Goal: Transaction & Acquisition: Purchase product/service

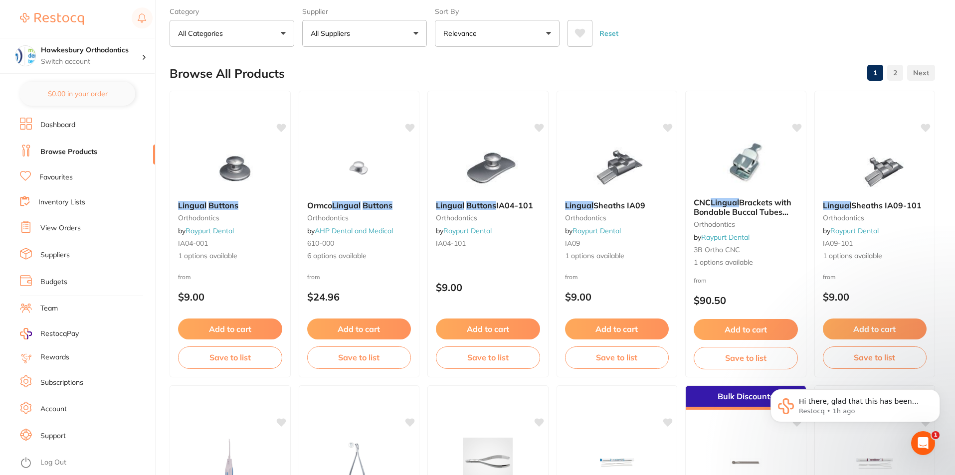
scroll to position [112, 0]
click at [63, 464] on link "Log Out" at bounding box center [53, 463] width 26 height 10
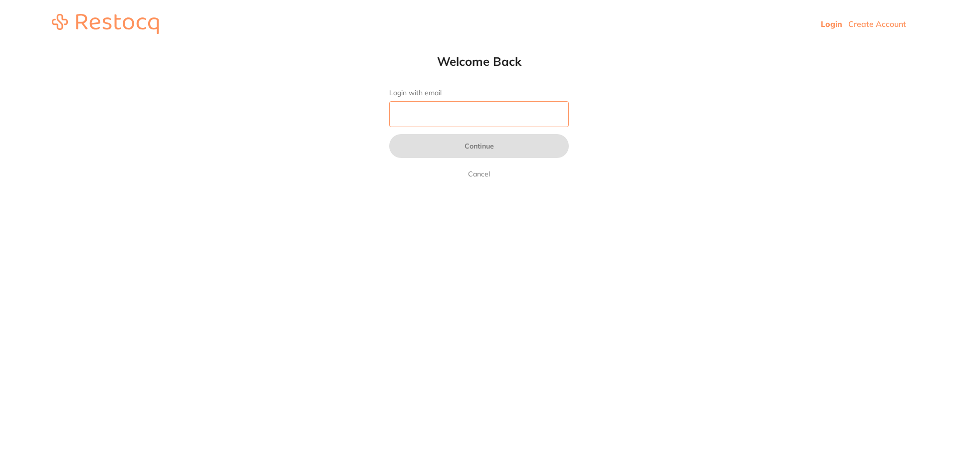
click at [418, 122] on input "Login with email" at bounding box center [479, 114] width 180 height 26
type input "reception@orthodonticsatpenrith.com.au"
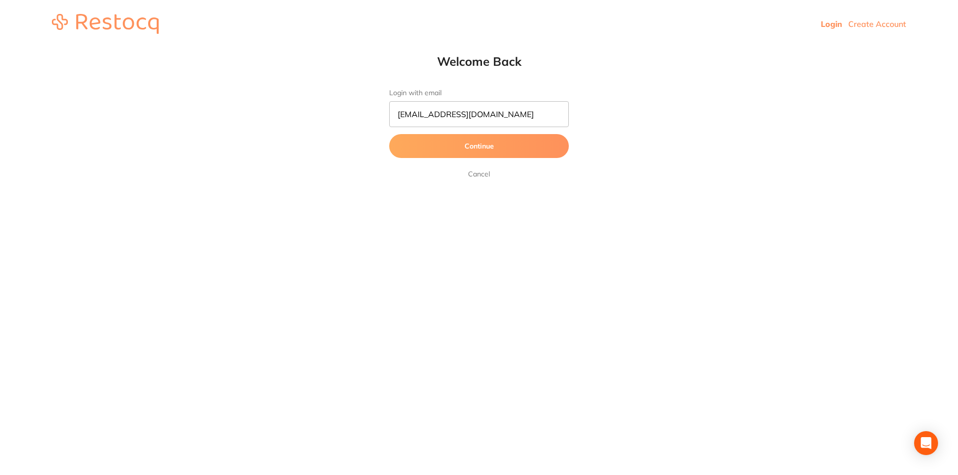
click at [489, 147] on button "Continue" at bounding box center [479, 146] width 180 height 24
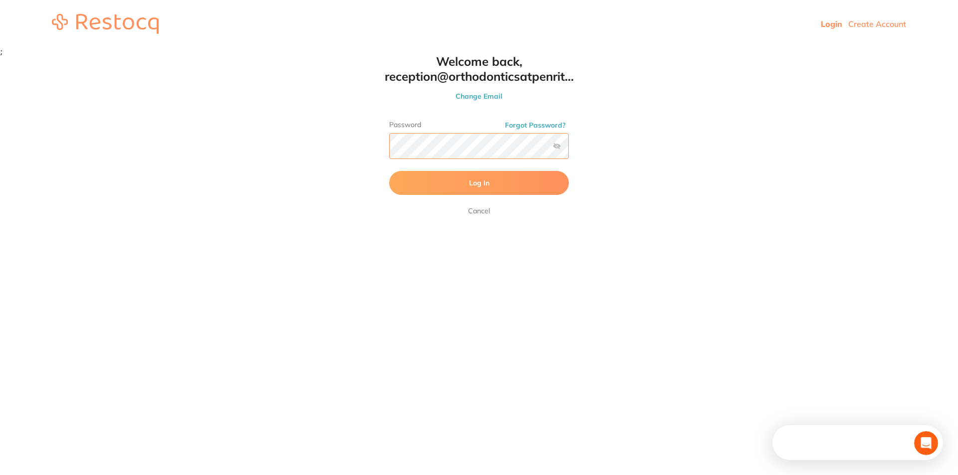
click at [389, 171] on button "Log In" at bounding box center [479, 183] width 180 height 24
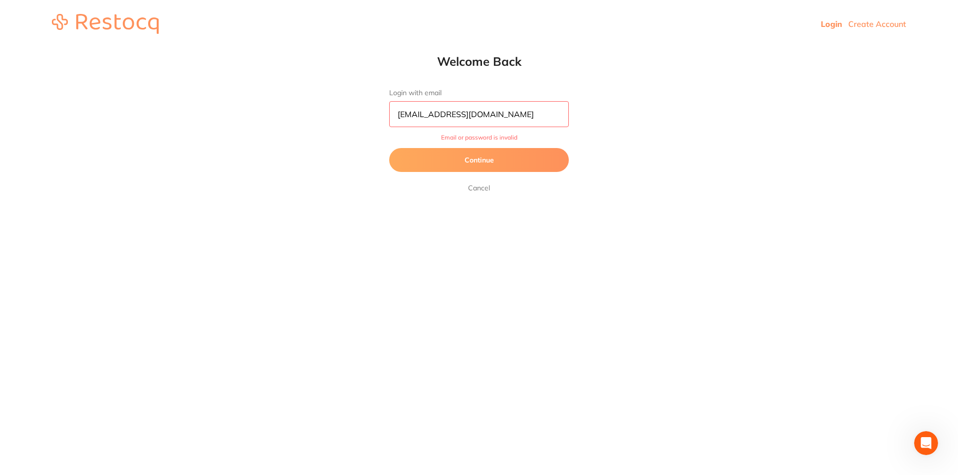
click at [485, 161] on button "Continue" at bounding box center [479, 160] width 180 height 24
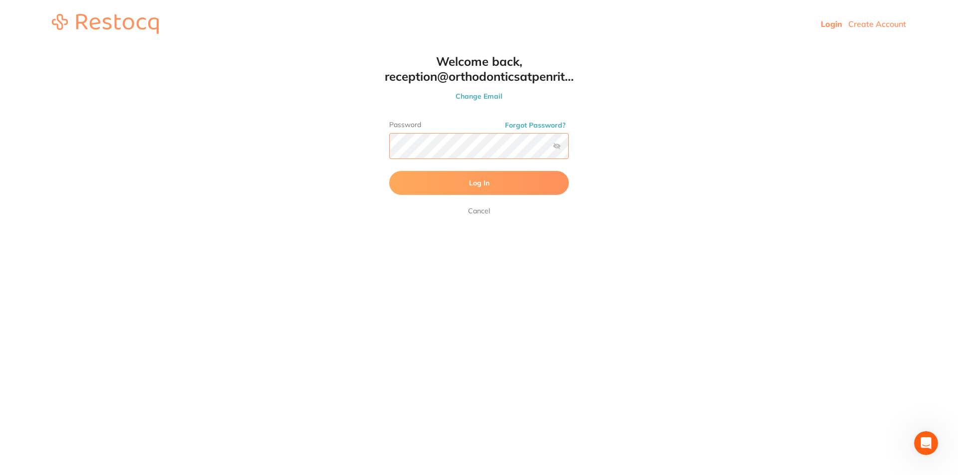
click at [372, 146] on div "Welcome back, reception@orthodonticsatpenrit... Change Email Password Forgot Pa…" at bounding box center [478, 135] width 219 height 163
click at [389, 171] on button "Log In" at bounding box center [479, 183] width 180 height 24
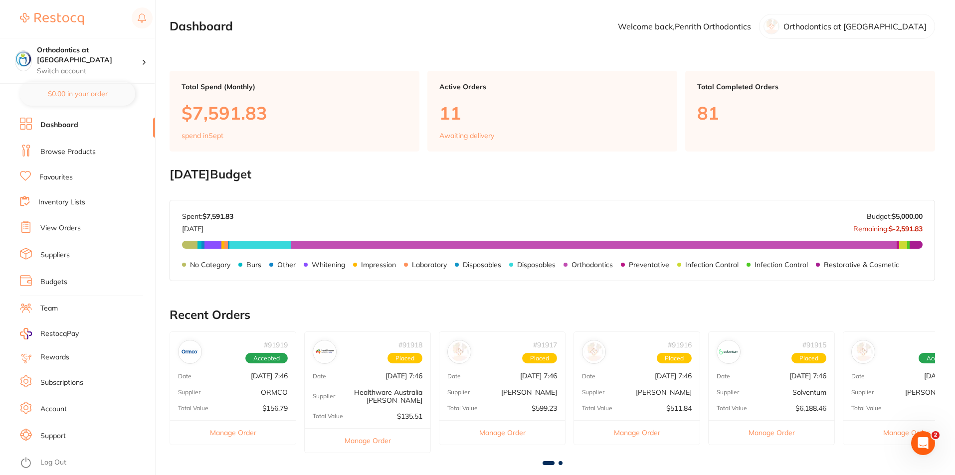
click at [82, 154] on link "Browse Products" at bounding box center [67, 152] width 55 height 10
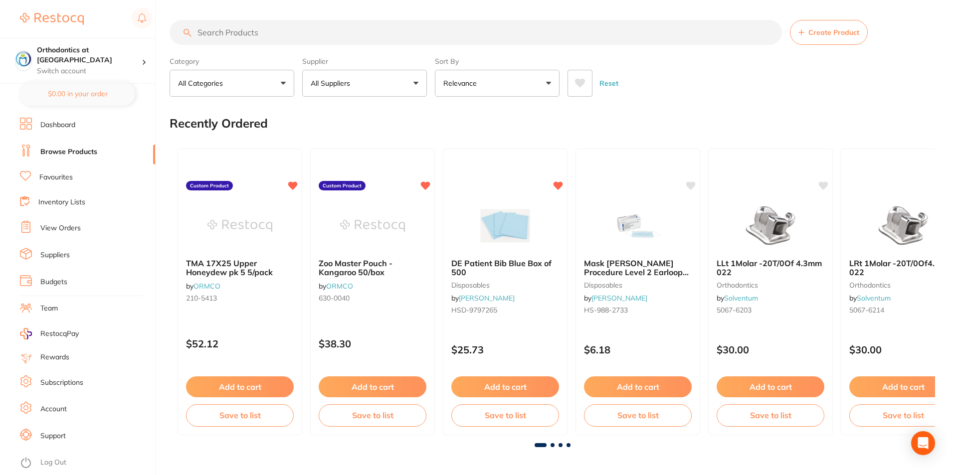
click at [417, 83] on button "All Suppliers" at bounding box center [364, 83] width 125 height 27
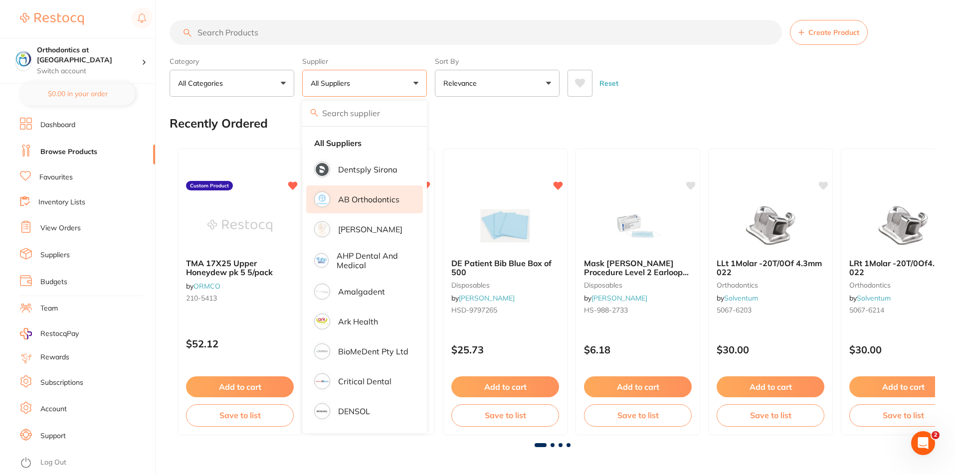
click at [369, 198] on p "AB Orthodontics" at bounding box center [368, 199] width 61 height 9
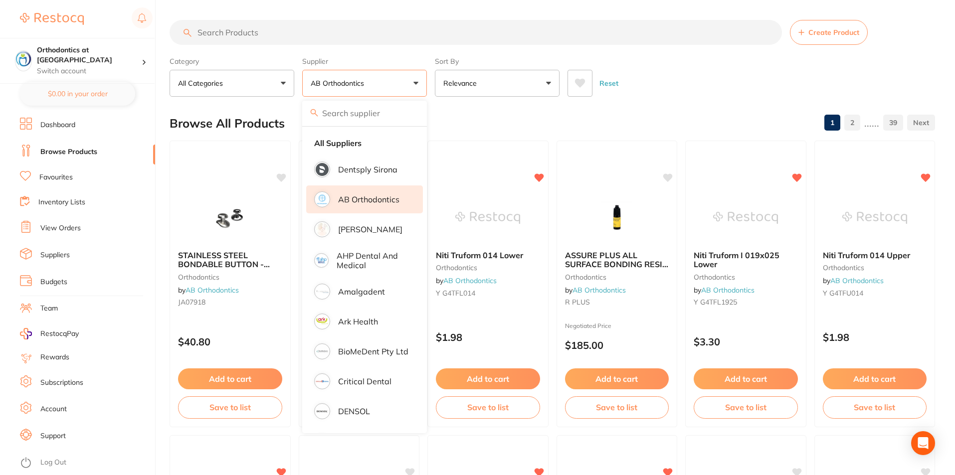
click at [654, 92] on div "Reset" at bounding box center [748, 79] width 360 height 35
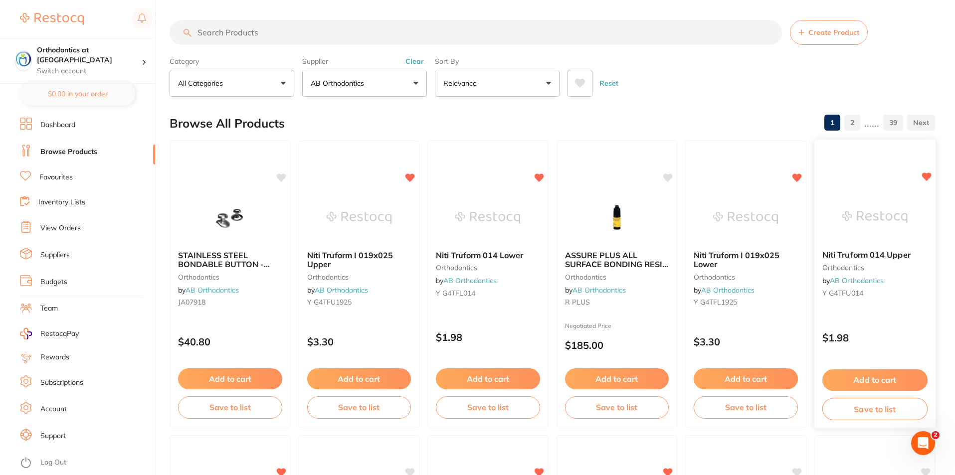
click at [865, 382] on button "Add to cart" at bounding box center [874, 380] width 105 height 21
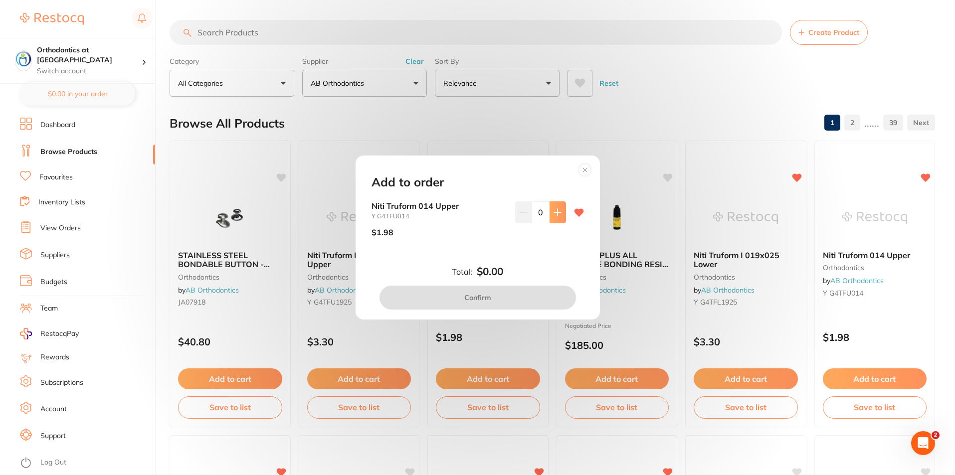
click at [557, 212] on icon at bounding box center [557, 212] width 6 height 6
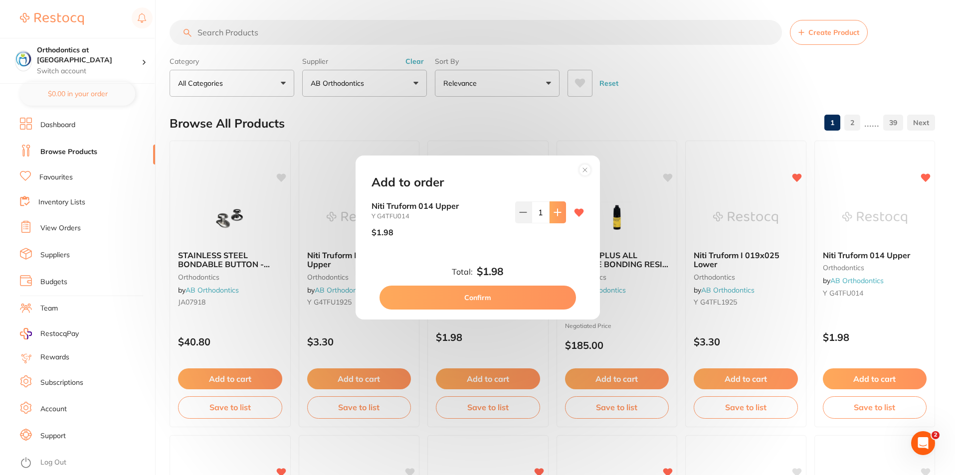
click at [556, 212] on icon at bounding box center [557, 212] width 6 height 6
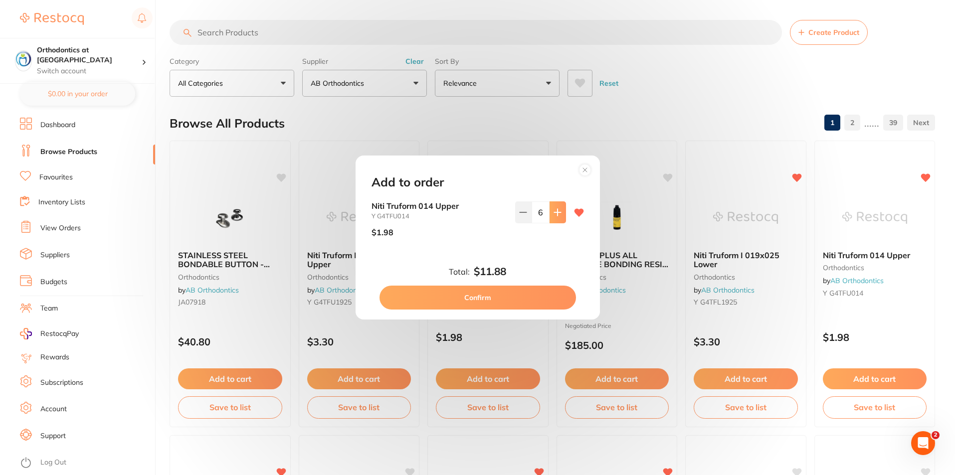
click at [556, 212] on icon at bounding box center [557, 212] width 6 height 6
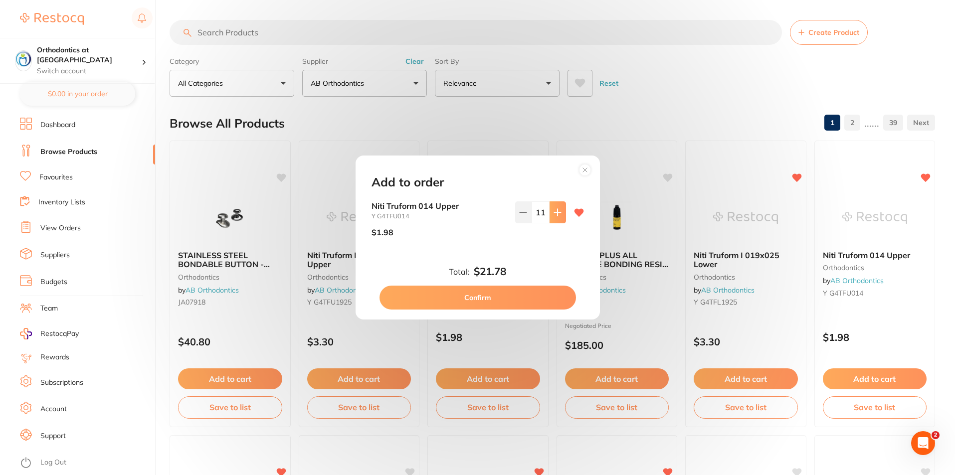
click at [555, 213] on icon at bounding box center [557, 212] width 6 height 6
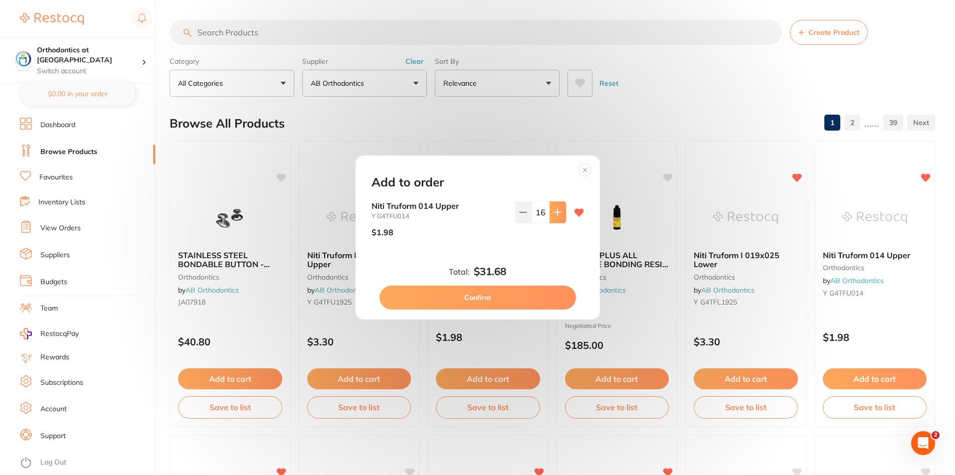
click at [555, 213] on icon at bounding box center [557, 212] width 6 height 6
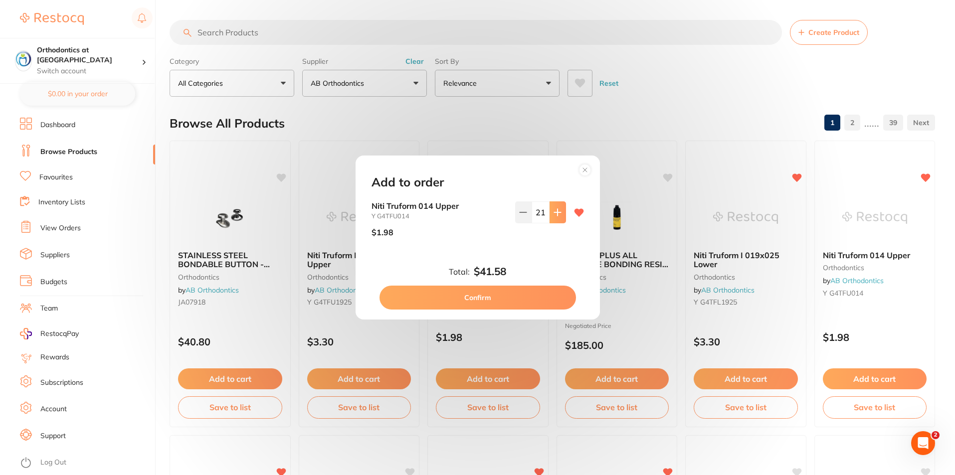
click at [555, 213] on icon at bounding box center [557, 212] width 6 height 6
click at [554, 213] on icon at bounding box center [558, 212] width 8 height 8
type input "25"
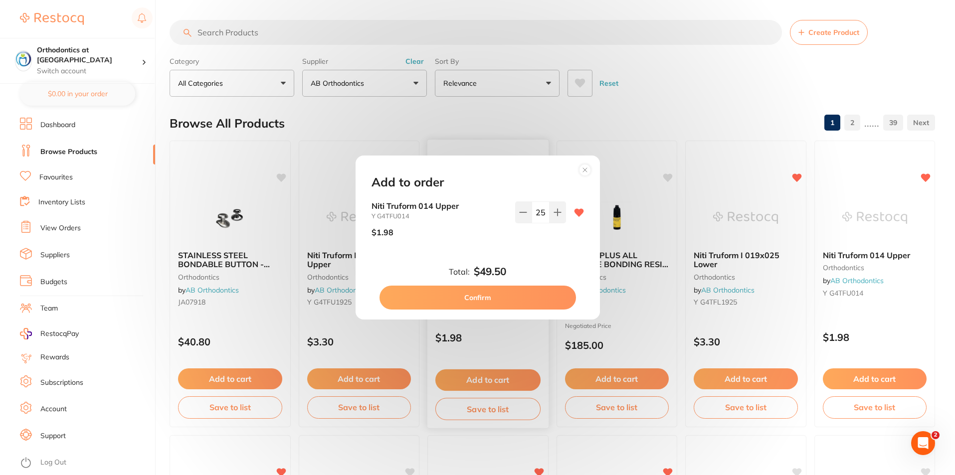
click at [487, 297] on button "Confirm" at bounding box center [478, 298] width 197 height 24
checkbox input "false"
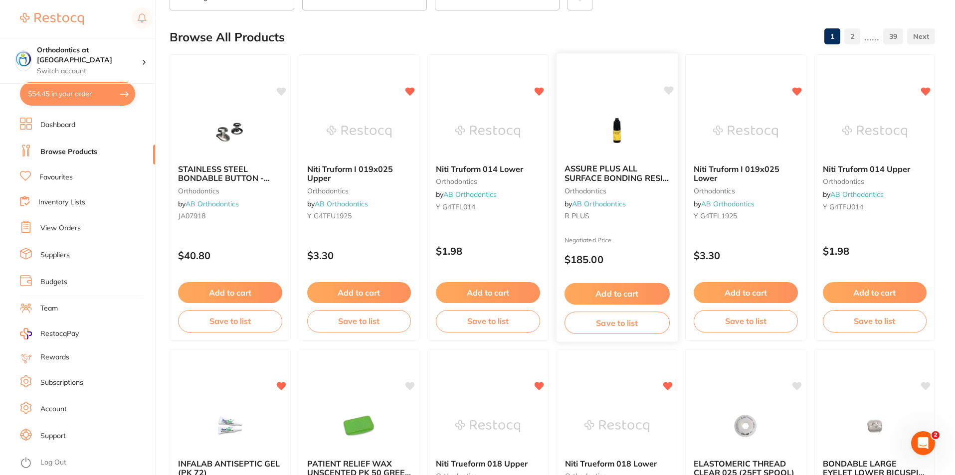
scroll to position [100, 0]
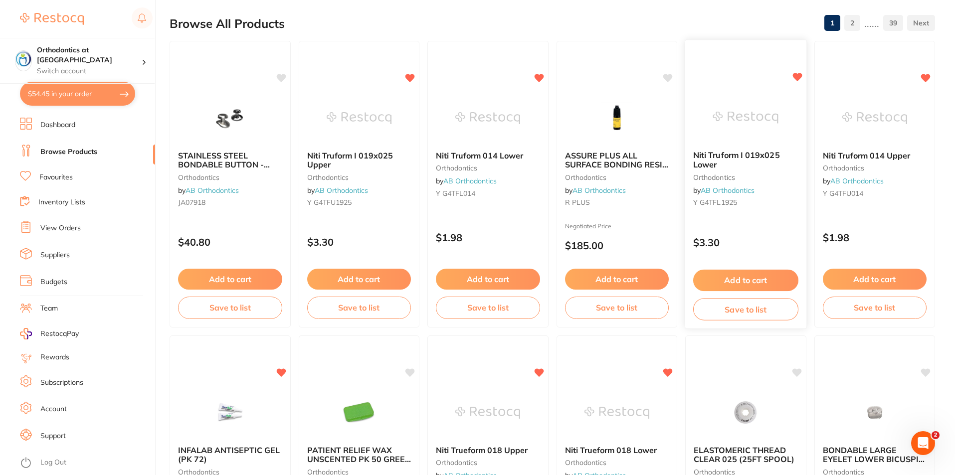
click at [743, 277] on button "Add to cart" at bounding box center [745, 280] width 105 height 21
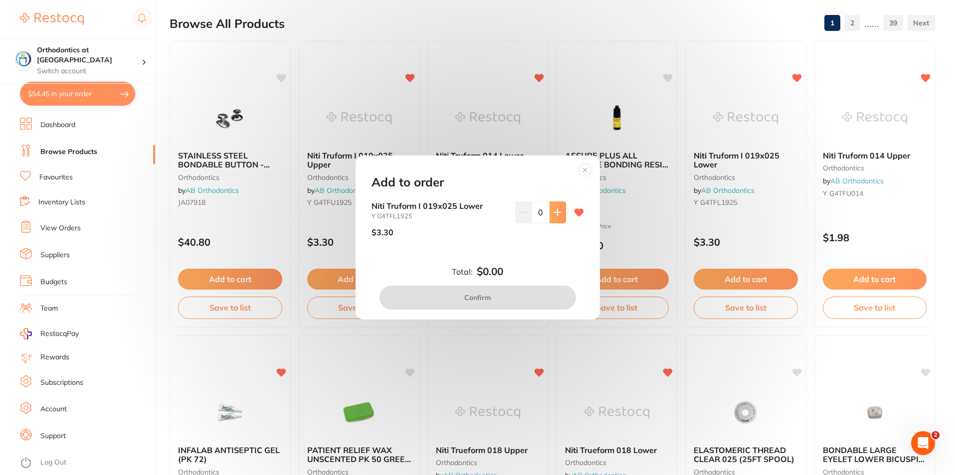
scroll to position [0, 0]
click at [551, 215] on button at bounding box center [558, 212] width 16 height 22
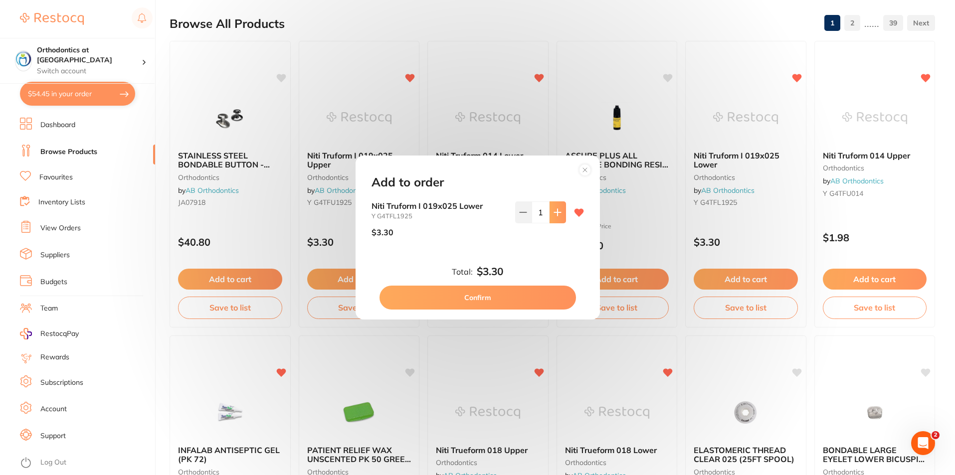
click at [554, 215] on icon at bounding box center [558, 212] width 8 height 8
click at [554, 216] on icon at bounding box center [558, 212] width 8 height 8
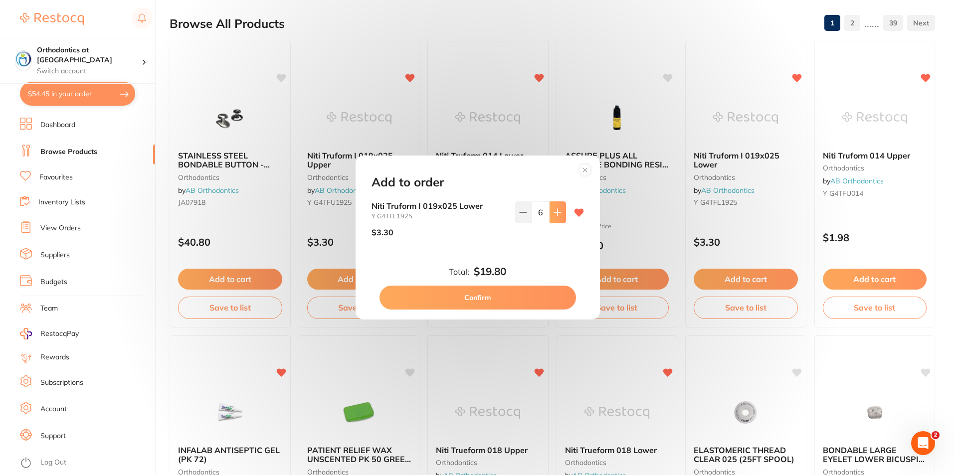
click at [554, 216] on icon at bounding box center [558, 212] width 8 height 8
click at [552, 216] on button at bounding box center [558, 212] width 16 height 22
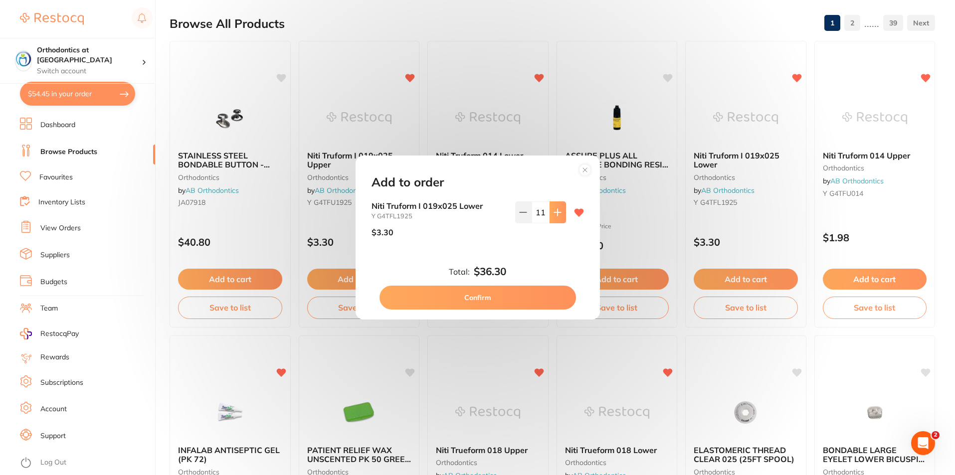
click at [552, 216] on button at bounding box center [558, 212] width 16 height 22
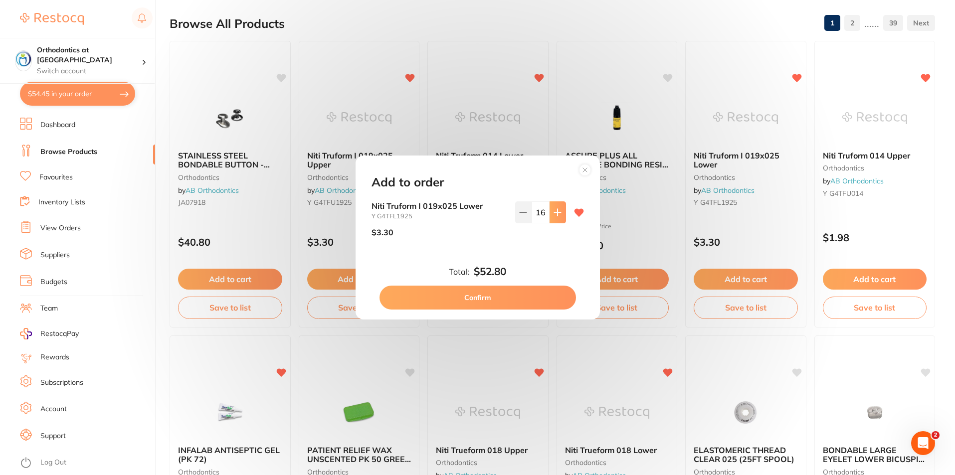
click at [552, 216] on button at bounding box center [558, 212] width 16 height 22
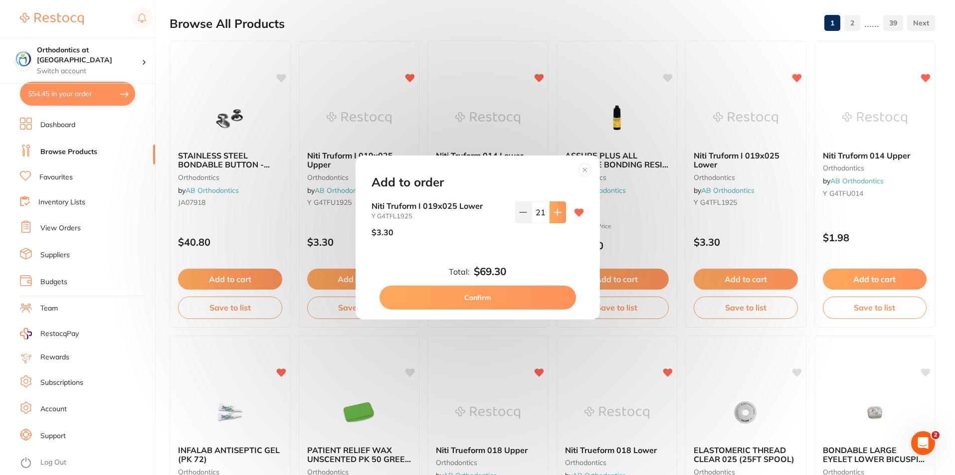
click at [552, 216] on button at bounding box center [558, 212] width 16 height 22
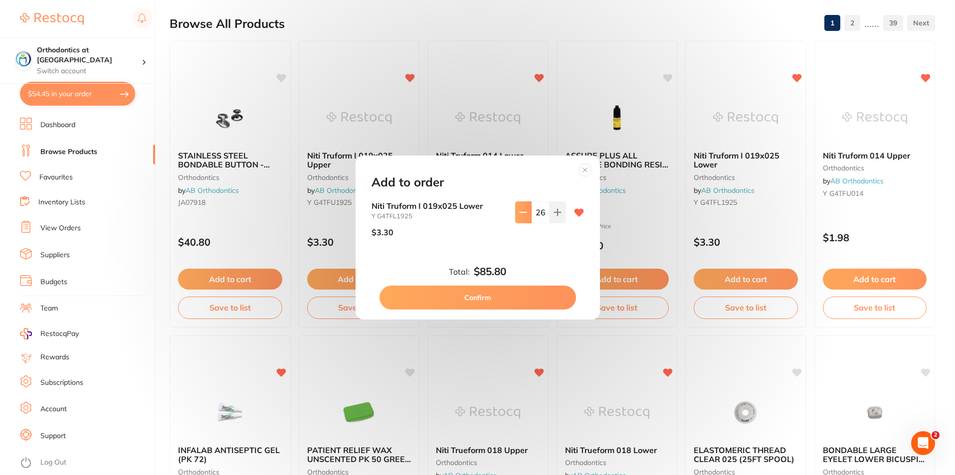
click at [525, 212] on icon at bounding box center [523, 212] width 8 height 8
type input "25"
click at [493, 299] on button "Confirm" at bounding box center [478, 298] width 197 height 24
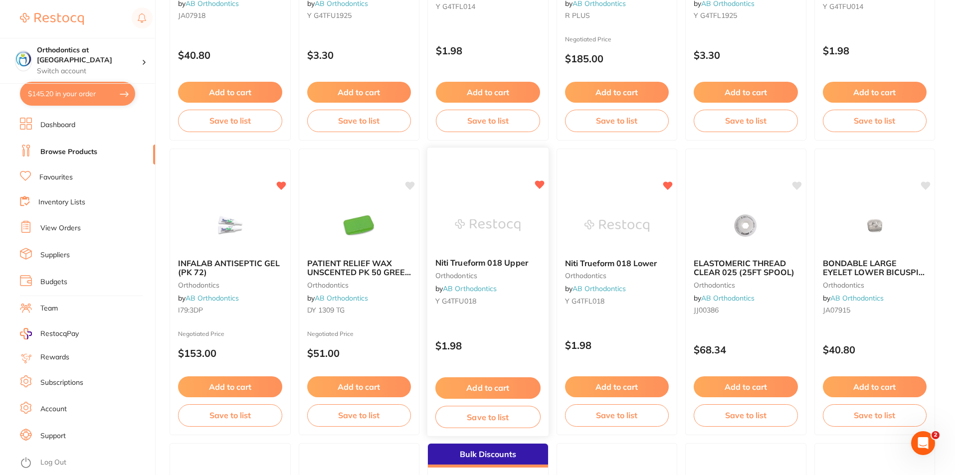
scroll to position [299, 0]
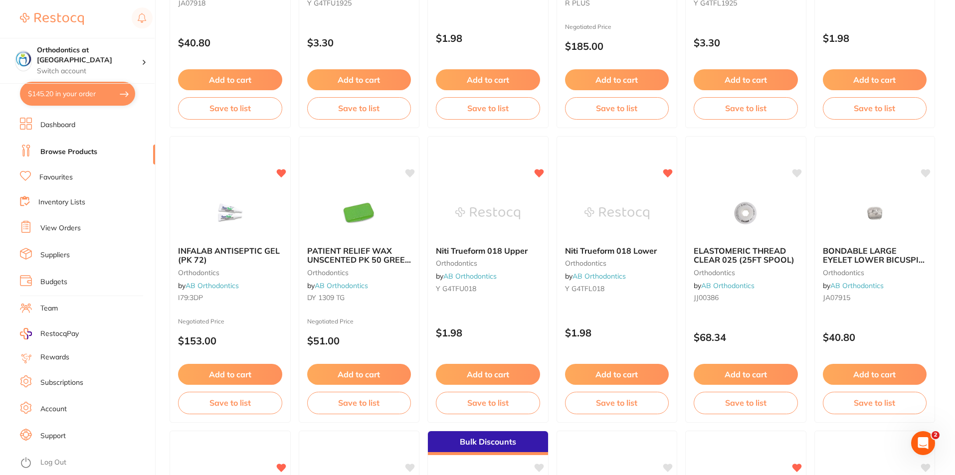
click at [224, 376] on button "Add to cart" at bounding box center [230, 374] width 104 height 21
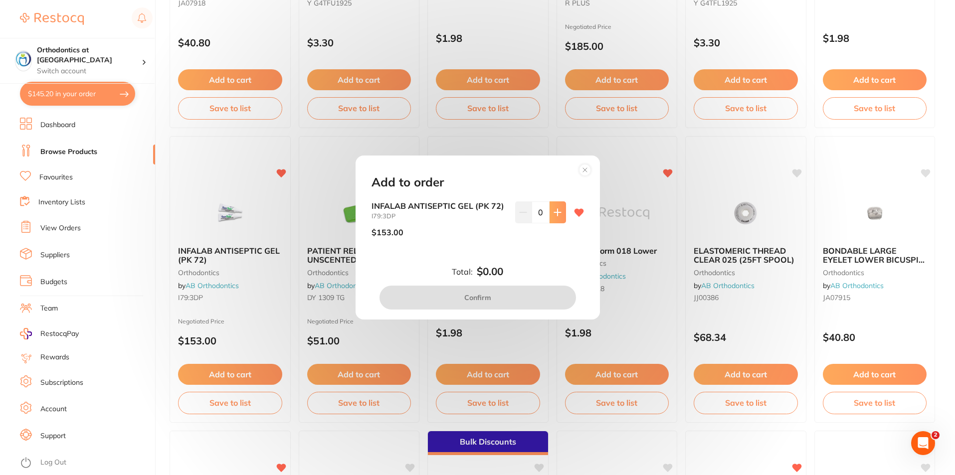
scroll to position [0, 0]
click at [559, 209] on button at bounding box center [558, 212] width 16 height 22
type input "1"
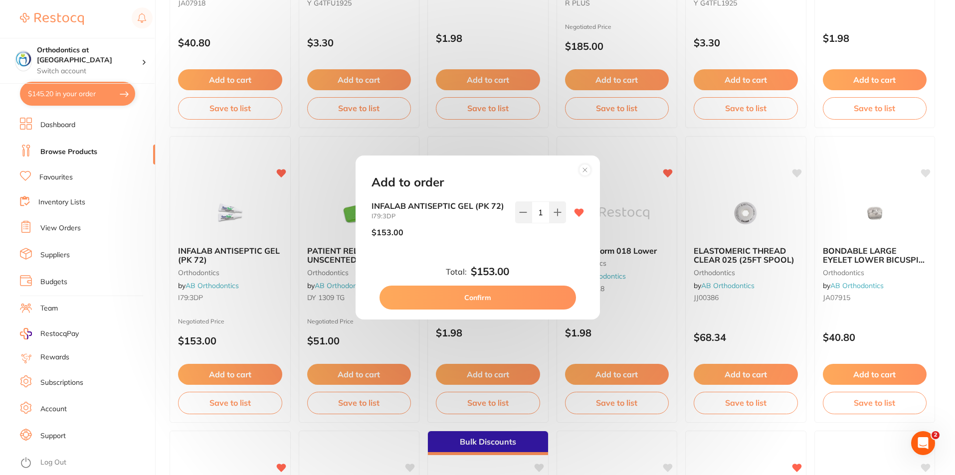
click at [514, 296] on button "Confirm" at bounding box center [478, 298] width 197 height 24
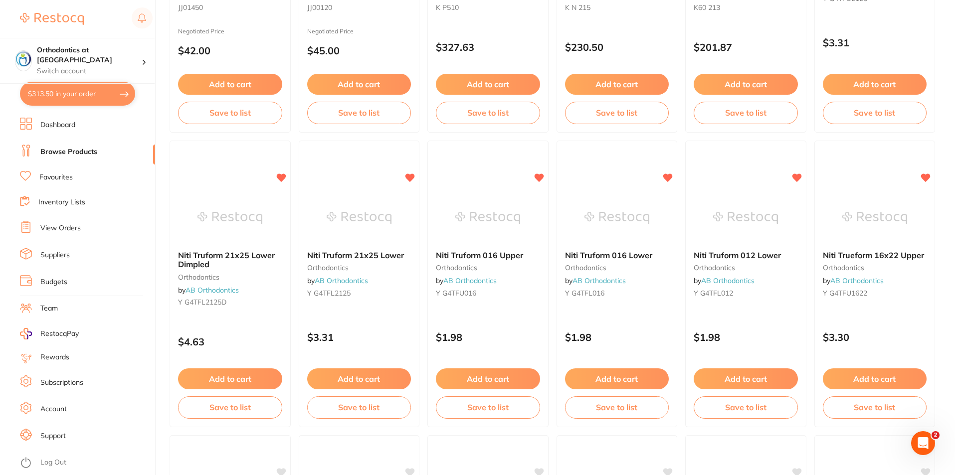
scroll to position [1197, 0]
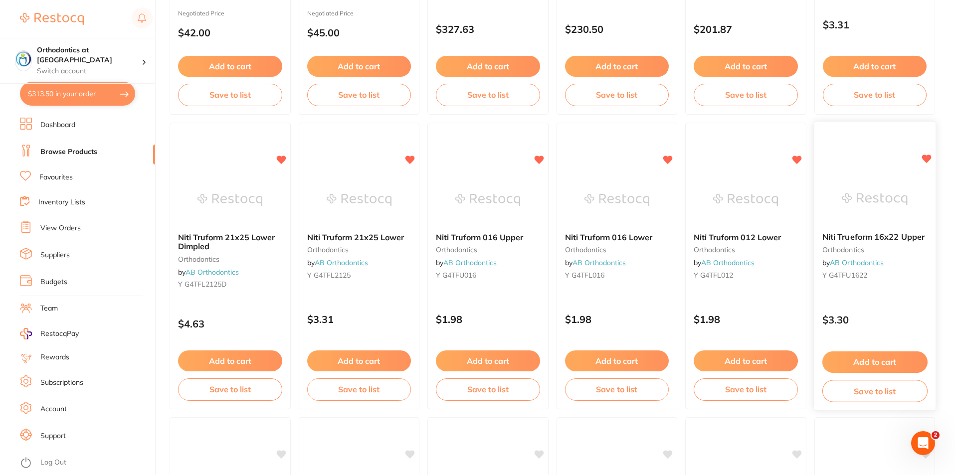
click at [867, 363] on button "Add to cart" at bounding box center [874, 362] width 105 height 21
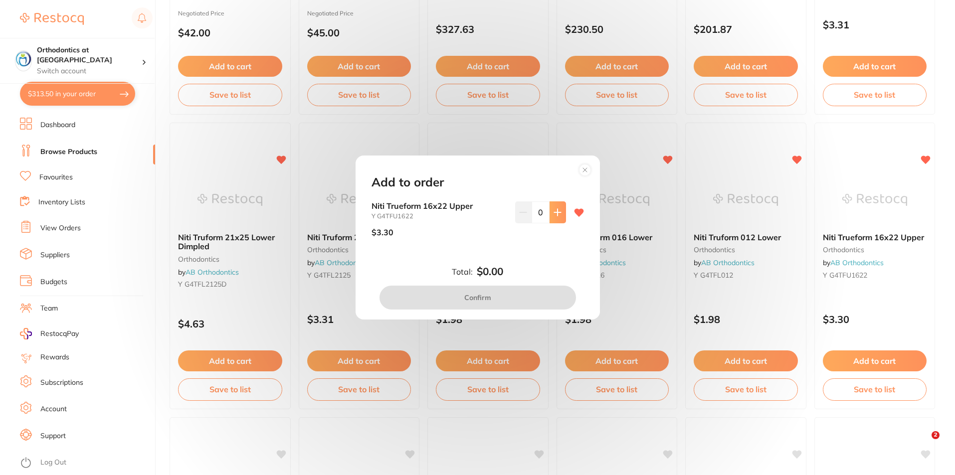
click at [560, 211] on button at bounding box center [558, 212] width 16 height 22
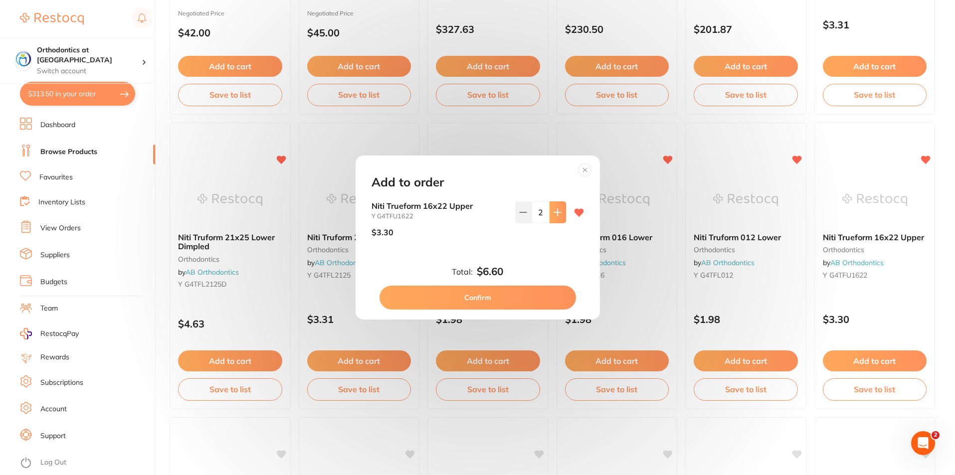
click at [560, 211] on button at bounding box center [558, 212] width 16 height 22
click at [561, 212] on button at bounding box center [558, 212] width 16 height 22
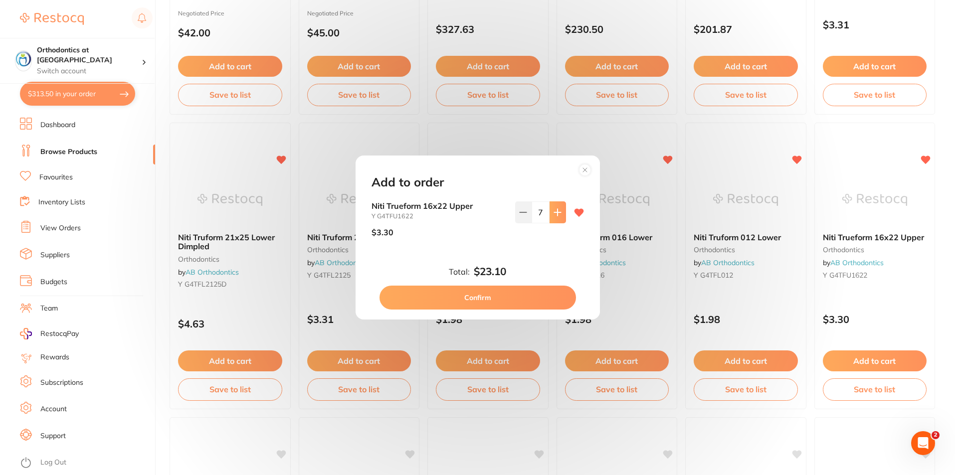
click at [561, 212] on button at bounding box center [558, 212] width 16 height 22
click at [560, 212] on button at bounding box center [558, 212] width 16 height 22
click at [559, 212] on button at bounding box center [558, 212] width 16 height 22
click at [559, 212] on icon at bounding box center [557, 212] width 6 height 6
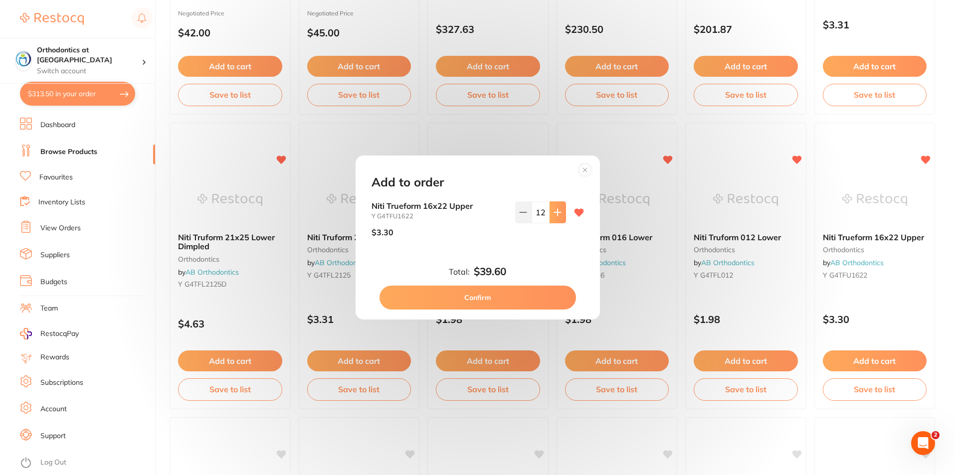
click at [559, 212] on icon at bounding box center [557, 212] width 6 height 6
click at [558, 212] on icon at bounding box center [557, 212] width 6 height 6
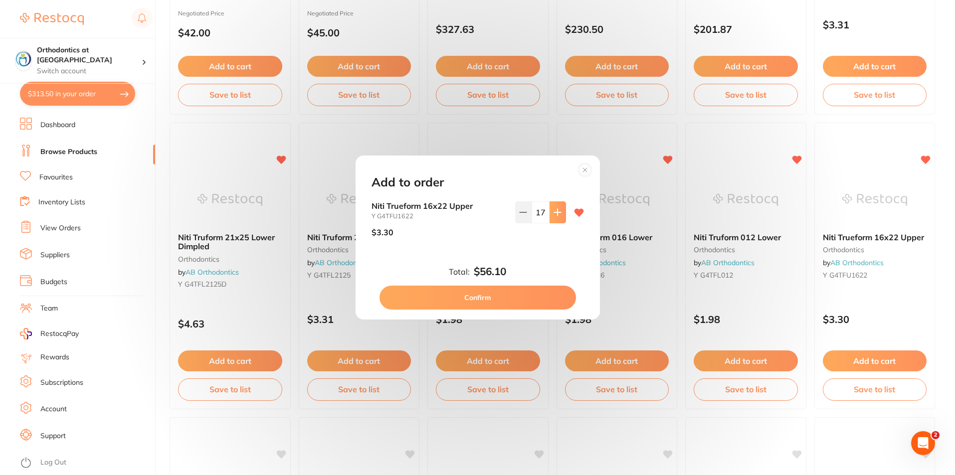
click at [558, 212] on icon at bounding box center [557, 212] width 6 height 6
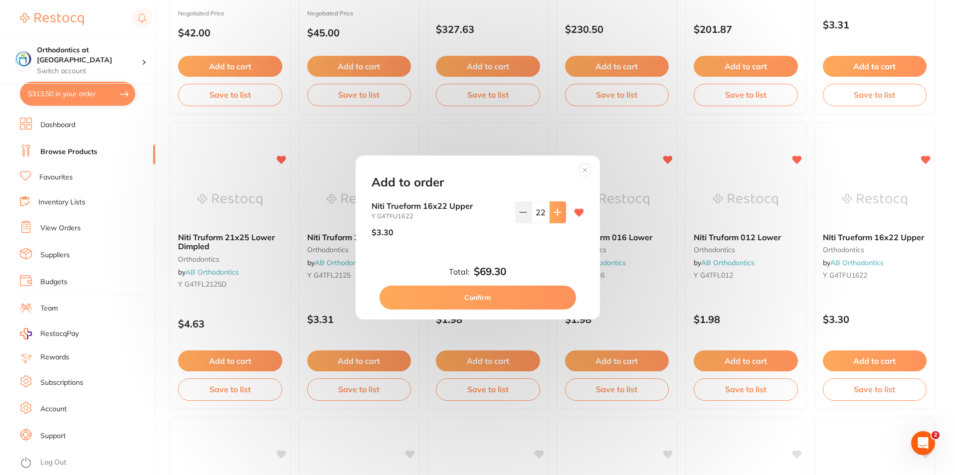
click at [558, 212] on icon at bounding box center [557, 212] width 6 height 6
type input "25"
click at [495, 295] on button "Confirm" at bounding box center [478, 298] width 197 height 24
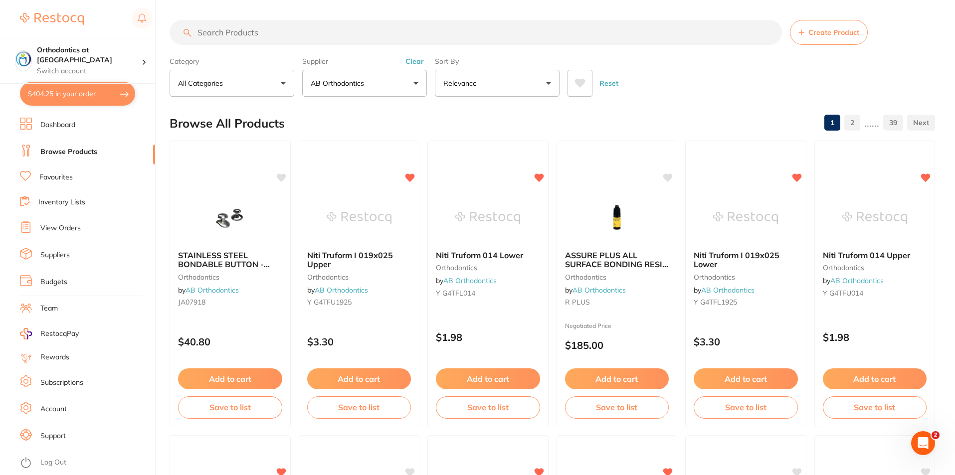
click at [241, 32] on input "search" at bounding box center [476, 32] width 612 height 25
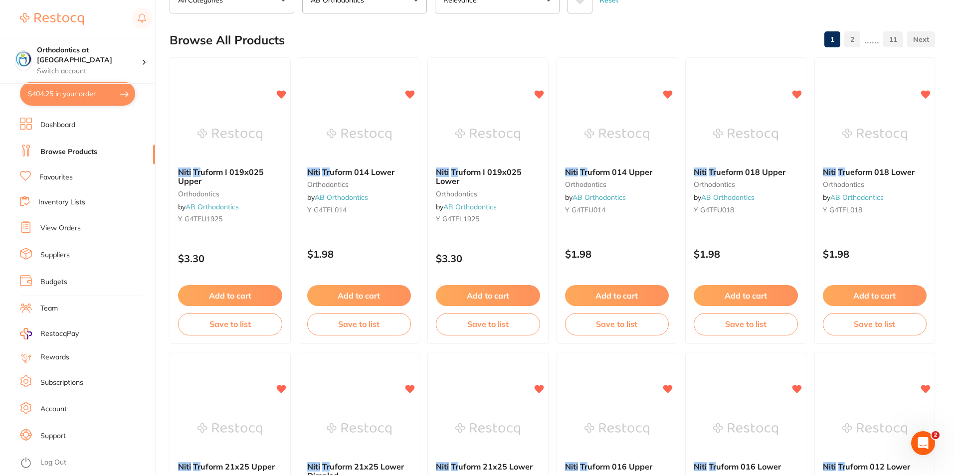
scroll to position [100, 0]
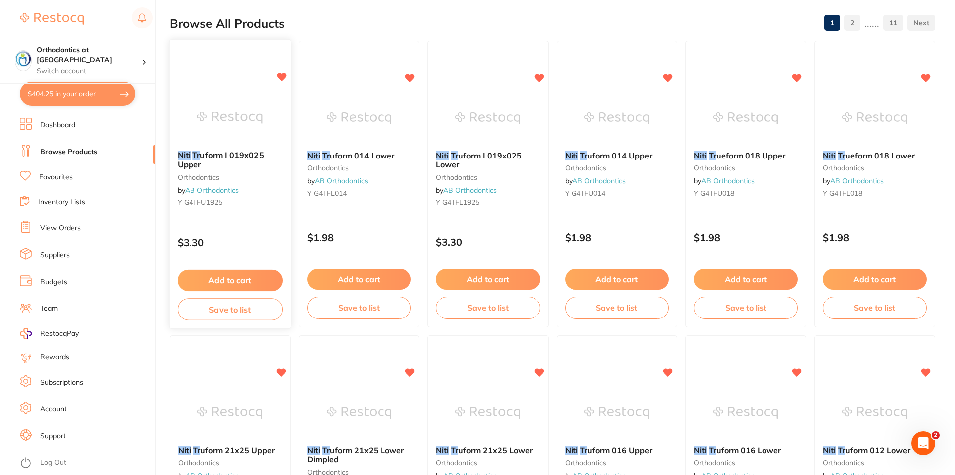
type input "niti tr"
click at [217, 279] on button "Add to cart" at bounding box center [230, 280] width 105 height 21
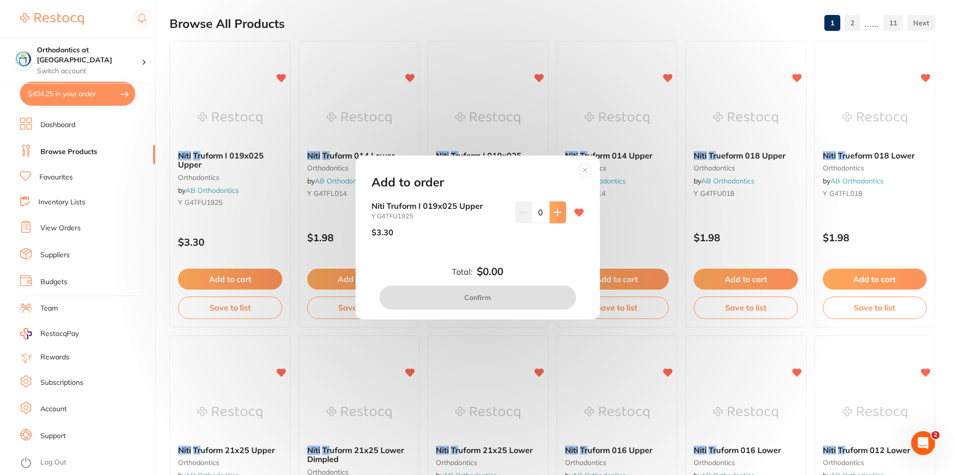
scroll to position [0, 0]
click at [557, 211] on icon at bounding box center [558, 212] width 8 height 8
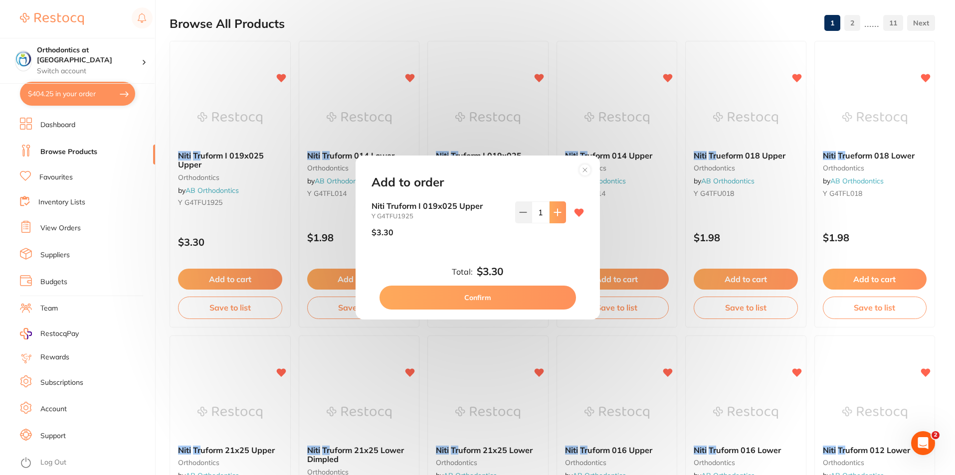
click at [557, 211] on icon at bounding box center [558, 212] width 8 height 8
click at [556, 211] on icon at bounding box center [558, 212] width 8 height 8
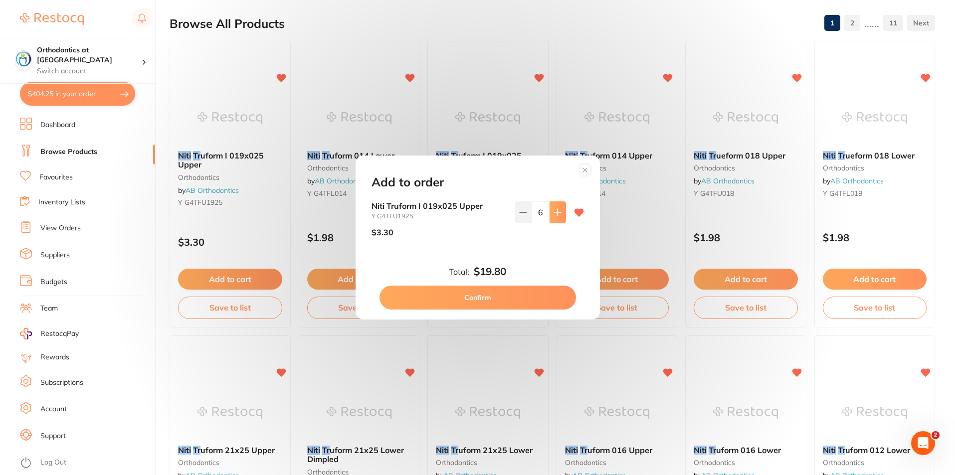
click at [556, 211] on icon at bounding box center [558, 212] width 8 height 8
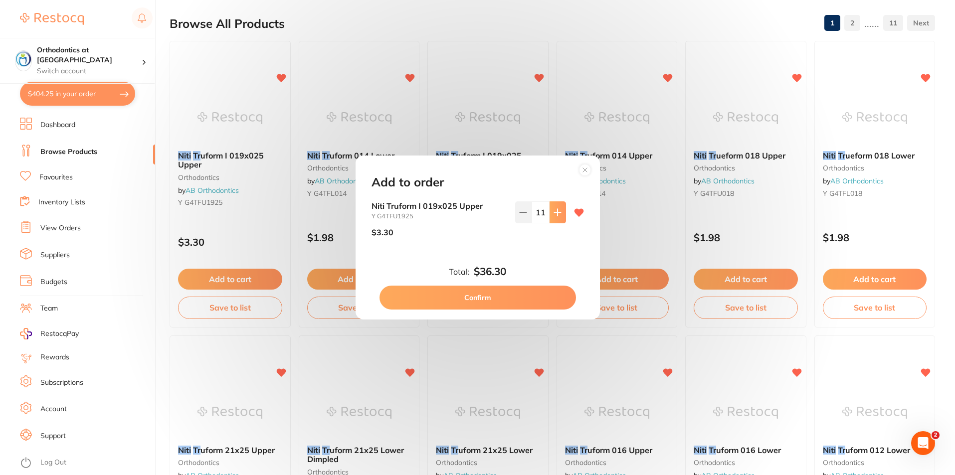
click at [556, 211] on icon at bounding box center [558, 212] width 8 height 8
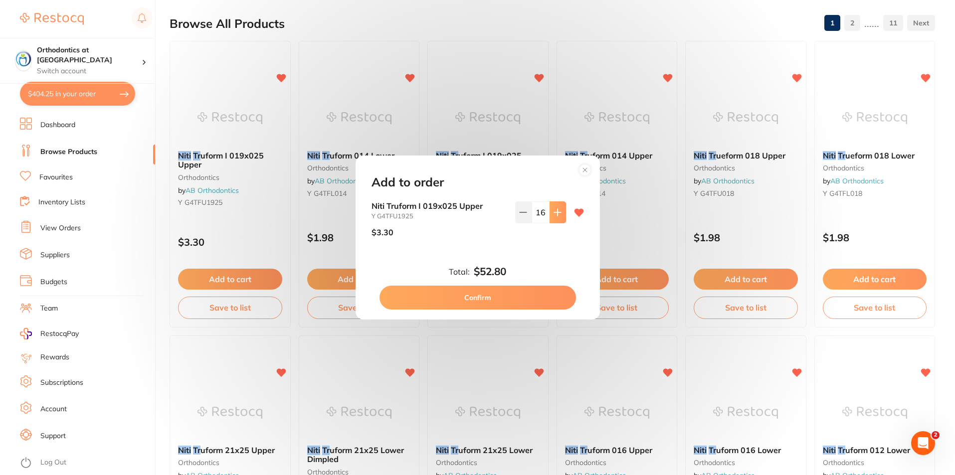
click at [556, 210] on icon at bounding box center [557, 212] width 6 height 6
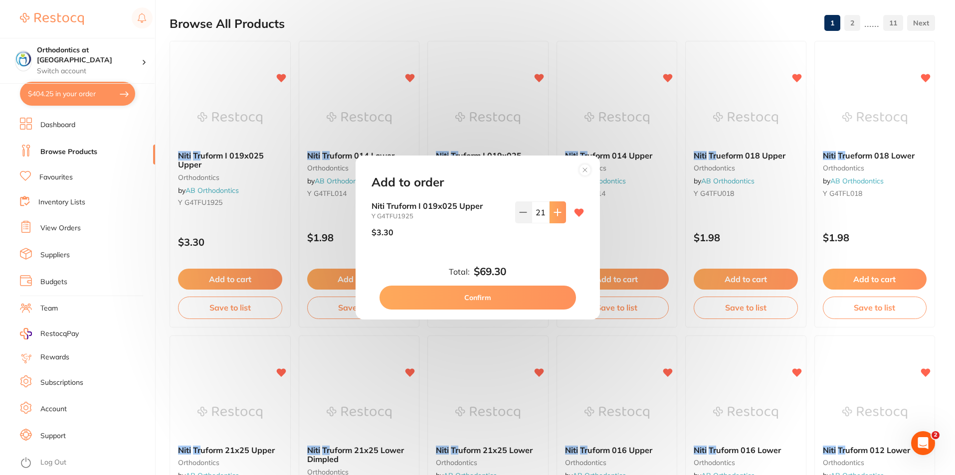
click at [556, 210] on icon at bounding box center [557, 212] width 6 height 6
type input "25"
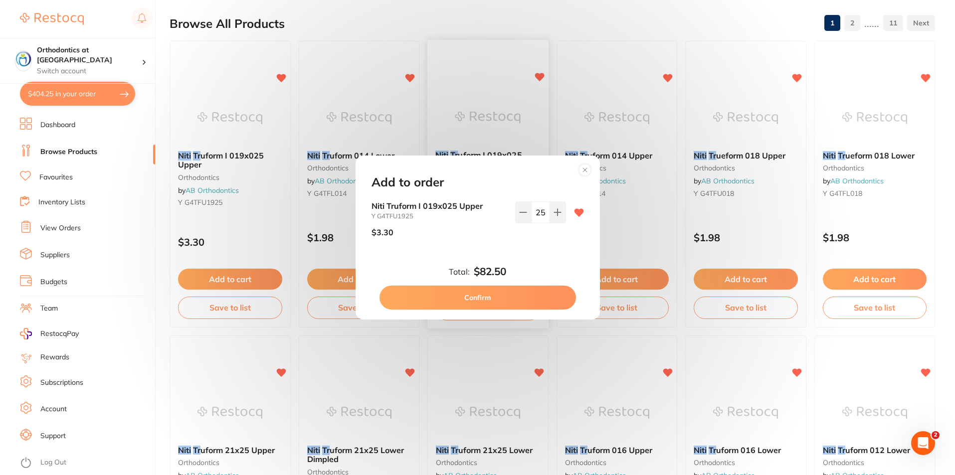
click at [495, 300] on button "Confirm" at bounding box center [478, 298] width 197 height 24
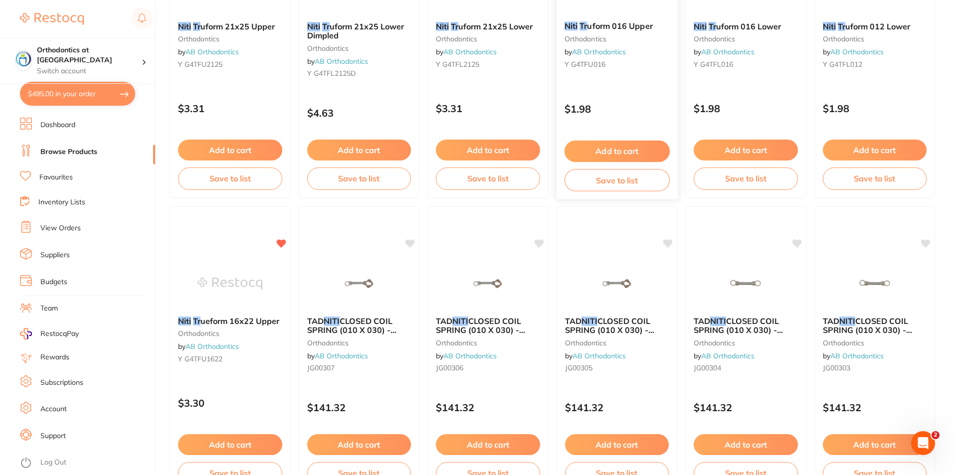
scroll to position [549, 0]
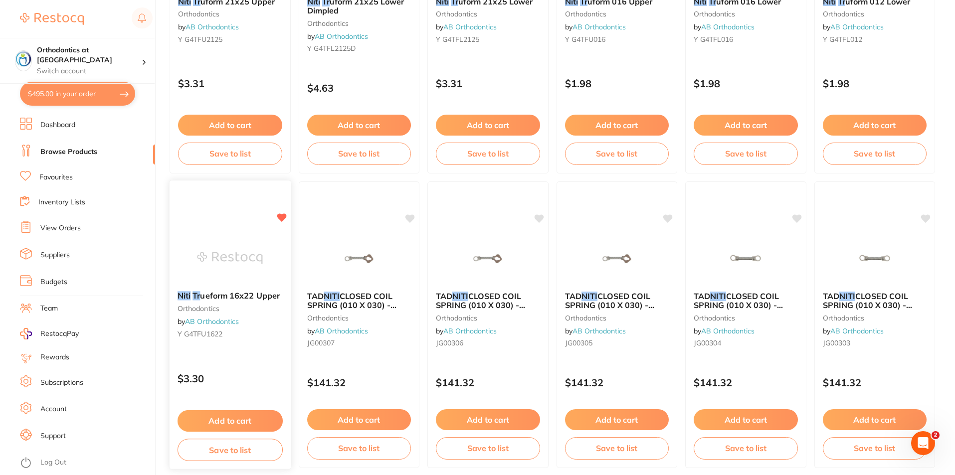
click at [243, 421] on button "Add to cart" at bounding box center [230, 420] width 105 height 21
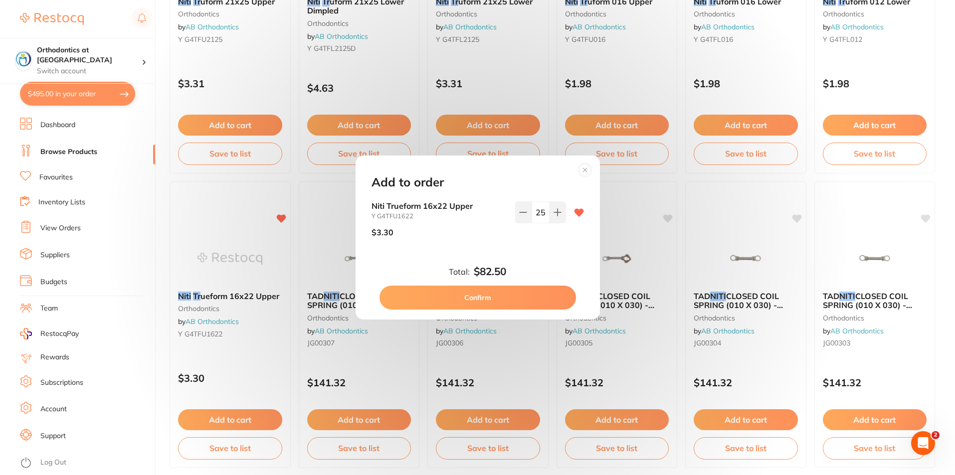
scroll to position [0, 0]
click at [486, 297] on button "Confirm" at bounding box center [478, 298] width 197 height 24
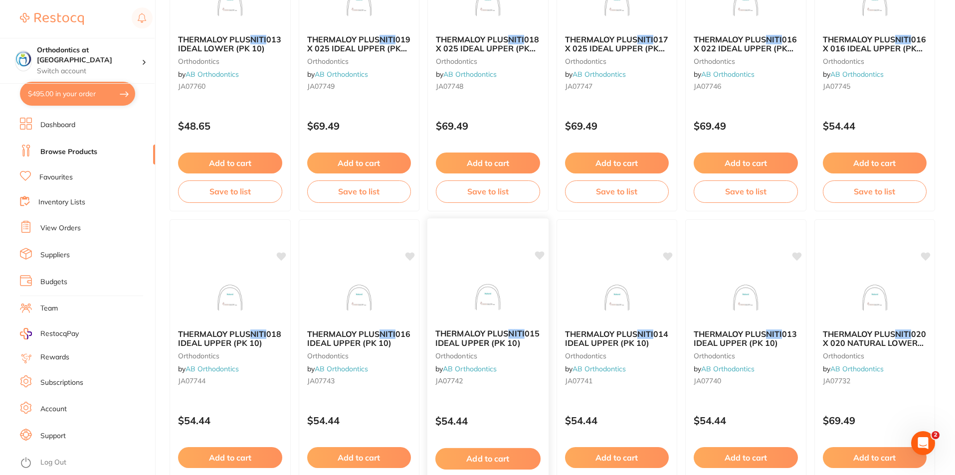
scroll to position [2362, 0]
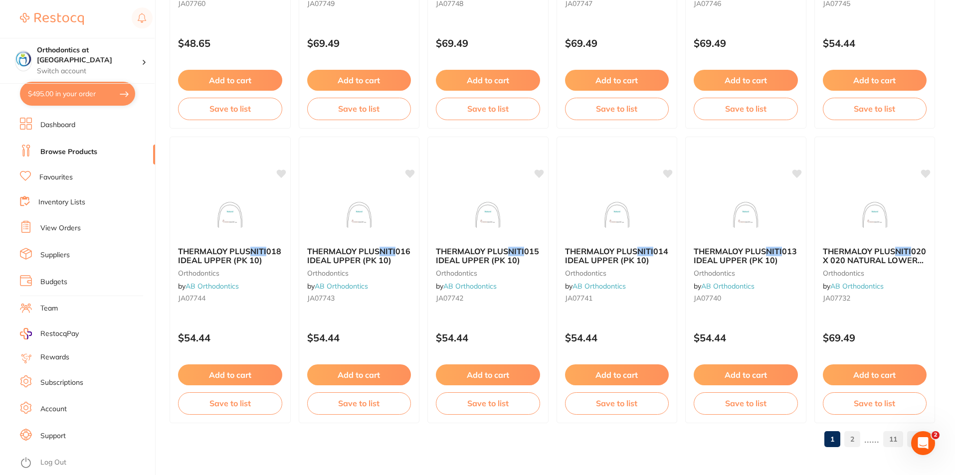
click at [855, 437] on link "2" at bounding box center [852, 439] width 16 height 20
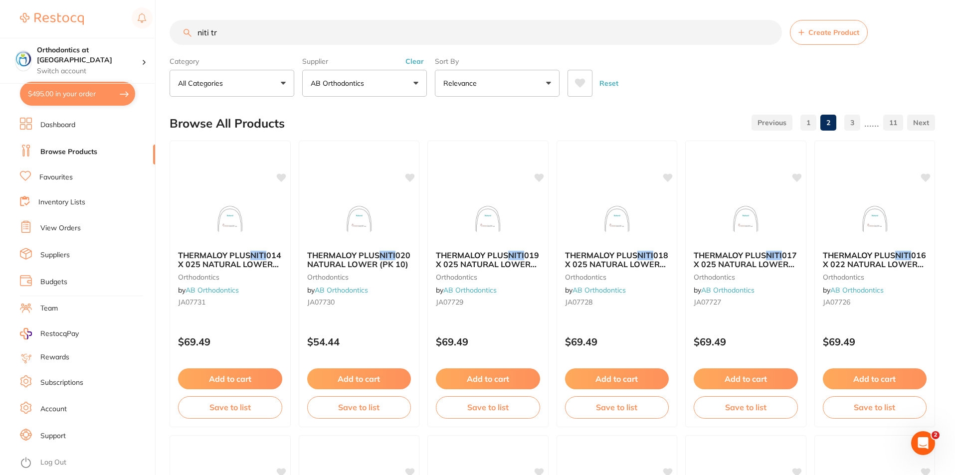
scroll to position [0, 0]
click at [221, 32] on input "niti tr" at bounding box center [476, 32] width 612 height 25
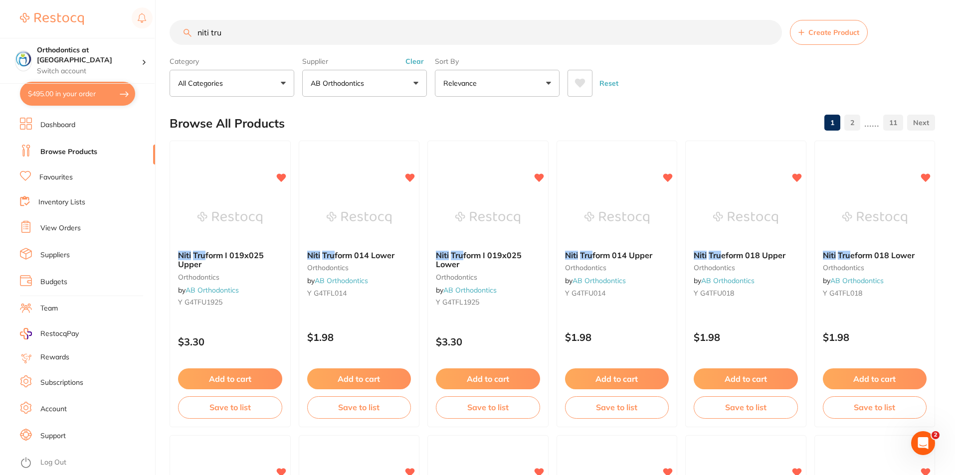
type input "niti tru"
click at [663, 90] on div "Reset" at bounding box center [748, 79] width 360 height 35
click at [75, 123] on link "Dashboard" at bounding box center [57, 125] width 35 height 10
